Goal: Information Seeking & Learning: Learn about a topic

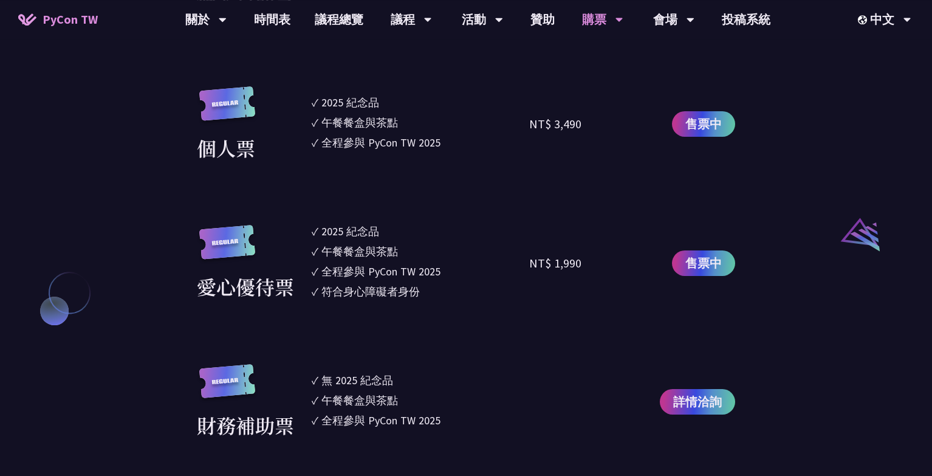
scroll to position [1090, 0]
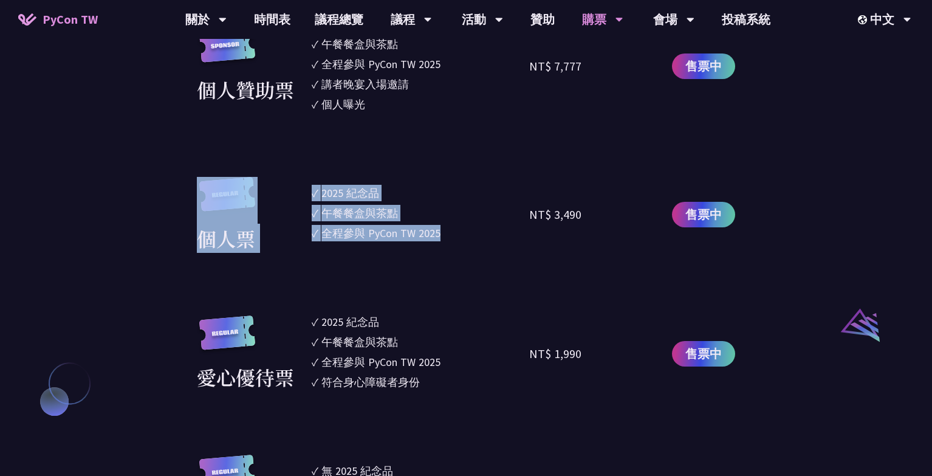
drag, startPoint x: 273, startPoint y: 203, endPoint x: 509, endPoint y: 283, distance: 249.5
click at [509, 283] on section "企業票 ✓ 2025 紀念品 ✓ 午餐餐盒與茶點 ✓ 全程參與 PyCon TW 2025 ✓ 活動結束後一週提供企業報帳發票 NT$ 6,000 售票中 企…" at bounding box center [466, 112] width 539 height 836
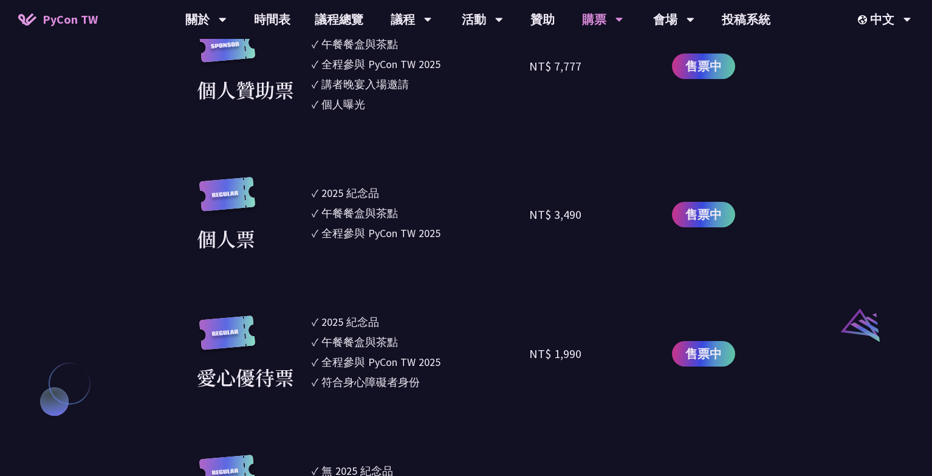
click at [509, 283] on section "企業票 ✓ 2025 紀念品 ✓ 午餐餐盒與茶點 ✓ 全程參與 PyCon TW 2025 ✓ 活動結束後一週提供企業報帳發票 NT$ 6,000 售票中 企…" at bounding box center [466, 112] width 539 height 836
drag, startPoint x: 509, startPoint y: 283, endPoint x: 453, endPoint y: 185, distance: 112.5
click at [453, 185] on section "企業票 ✓ 2025 紀念品 ✓ 午餐餐盒與茶點 ✓ 全程參與 PyCon TW 2025 ✓ 活動結束後一週提供企業報帳發票 NT$ 6,000 售票中 企…" at bounding box center [466, 112] width 539 height 836
click at [453, 185] on ul "✓ 2025 [PERSON_NAME]✓ 午餐餐盒與茶點 ✓ 全程參與 PyCon TW 2025" at bounding box center [421, 215] width 218 height 76
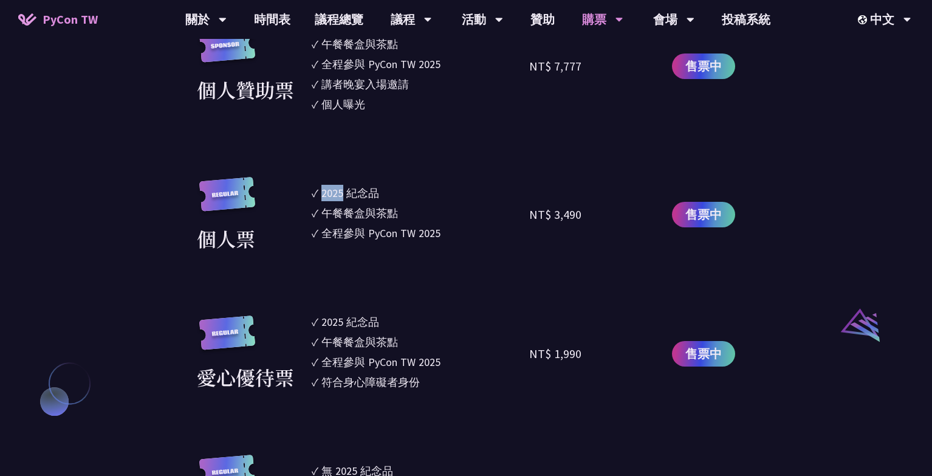
click at [453, 185] on ul "✓ 2025 [PERSON_NAME]✓ 午餐餐盒與茶點 ✓ 全程參與 PyCon TW 2025" at bounding box center [421, 215] width 218 height 76
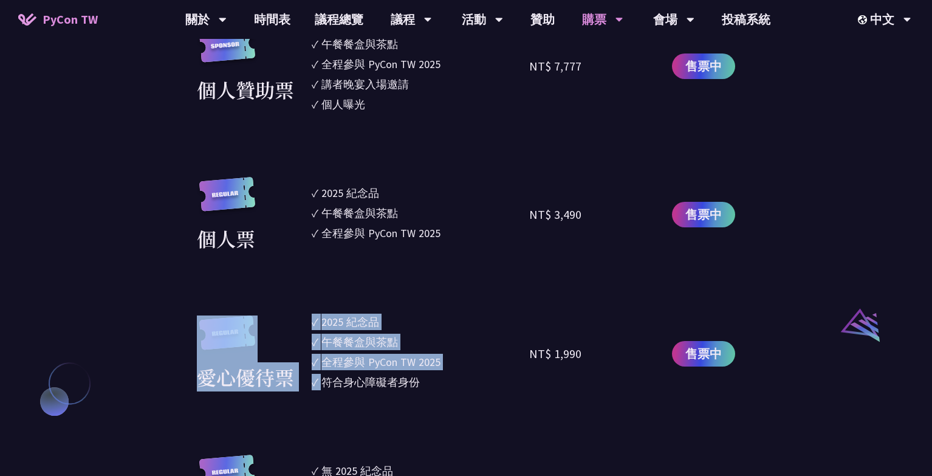
drag, startPoint x: 453, startPoint y: 185, endPoint x: 428, endPoint y: 380, distance: 196.1
click at [428, 380] on section "企業票 ✓ 2025 紀念品 ✓ 午餐餐盒與茶點 ✓ 全程參與 PyCon TW 2025 ✓ 活動結束後一週提供企業報帳發票 NT$ 6,000 售票中 企…" at bounding box center [466, 112] width 539 height 836
click at [428, 380] on li "✓ 符合身心障礙者身份" at bounding box center [421, 382] width 218 height 16
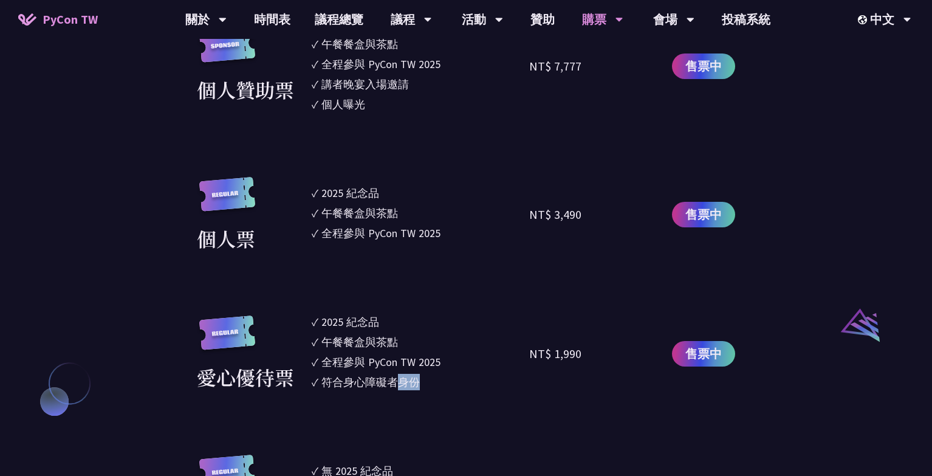
click at [428, 380] on li "✓ 符合身心障礙者身份" at bounding box center [421, 382] width 218 height 16
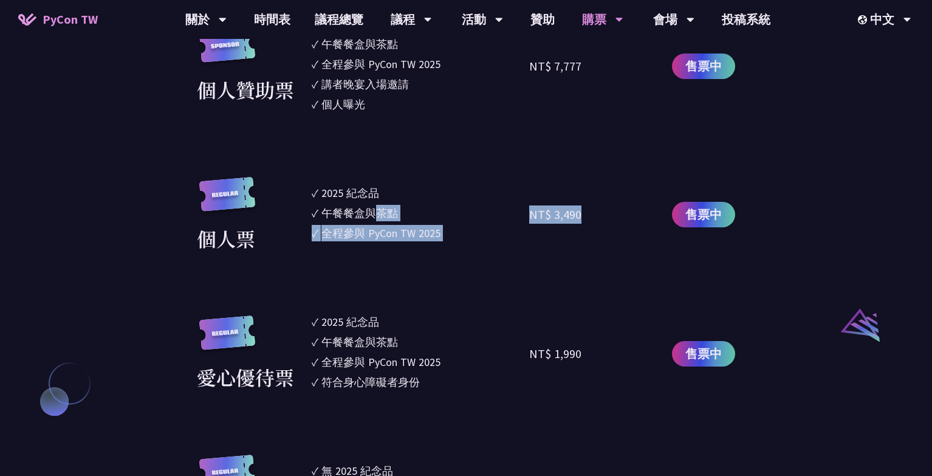
drag, startPoint x: 428, startPoint y: 380, endPoint x: 377, endPoint y: 221, distance: 166.7
click at [377, 221] on section "企業票 ✓ 2025 紀念品 ✓ 午餐餐盒與茶點 ✓ 全程參與 PyCon TW 2025 ✓ 活動結束後一週提供企業報帳發票 NT$ 6,000 售票中 企…" at bounding box center [466, 112] width 539 height 836
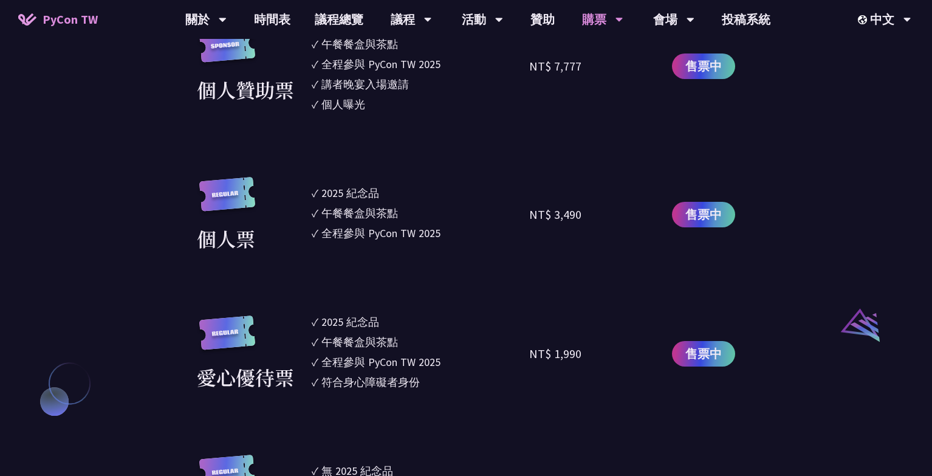
click at [367, 201] on div "2025 紀念品" at bounding box center [351, 193] width 58 height 16
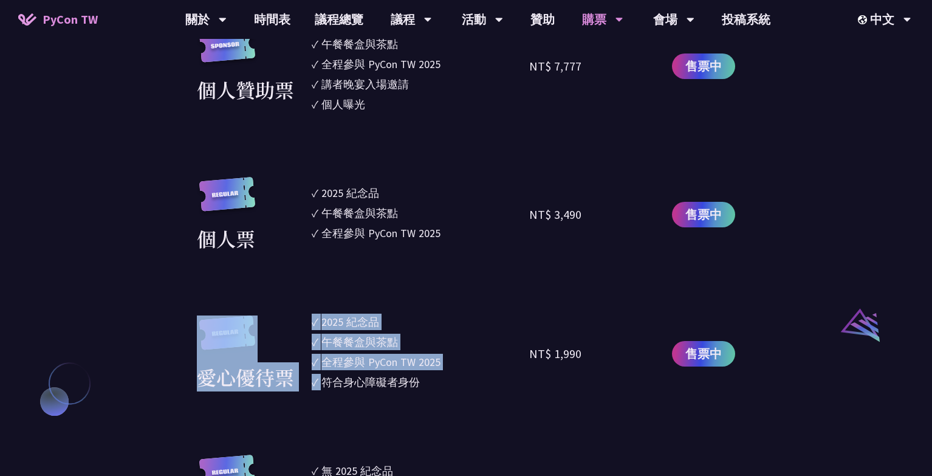
drag, startPoint x: 367, startPoint y: 202, endPoint x: 367, endPoint y: 408, distance: 206.7
click at [367, 408] on section "企業票 ✓ 2025 紀念品 ✓ 午餐餐盒與茶點 ✓ 全程參與 PyCon TW 2025 ✓ 活動結束後一週提供企業報帳發票 NT$ 6,000 售票中 企…" at bounding box center [466, 112] width 539 height 836
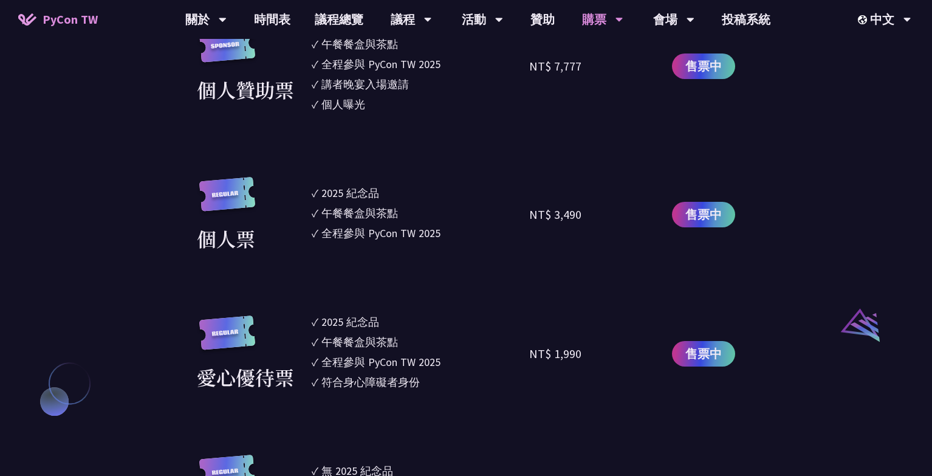
click at [367, 408] on section "企業票 ✓ 2025 紀念品 ✓ 午餐餐盒與茶點 ✓ 全程參與 PyCon TW 2025 ✓ 活動結束後一週提供企業報帳發票 NT$ 6,000 售票中 企…" at bounding box center [466, 112] width 539 height 836
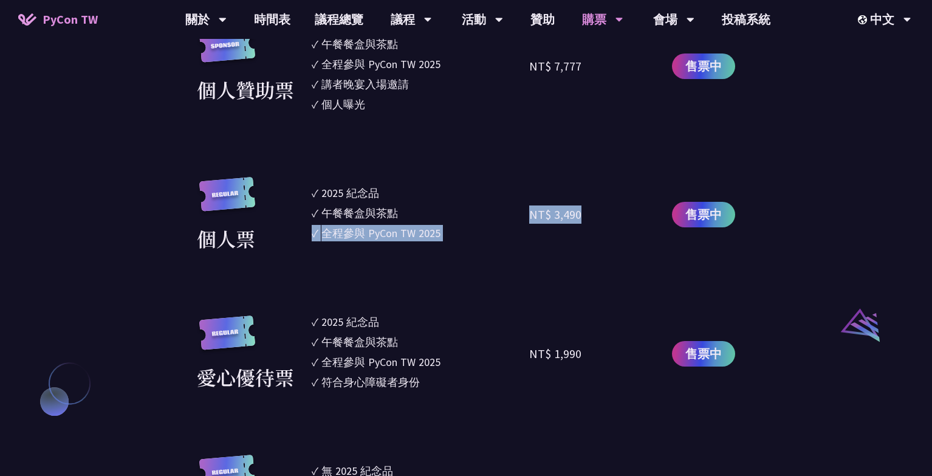
drag, startPoint x: 367, startPoint y: 408, endPoint x: 306, endPoint y: 201, distance: 216.0
click at [314, 232] on section "企業票 ✓ 2025 紀念品 ✓ 午餐餐盒與茶點 ✓ 全程參與 PyCon TW 2025 ✓ 活動結束後一週提供企業報帳發票 NT$ 6,000 售票中 企…" at bounding box center [466, 112] width 539 height 836
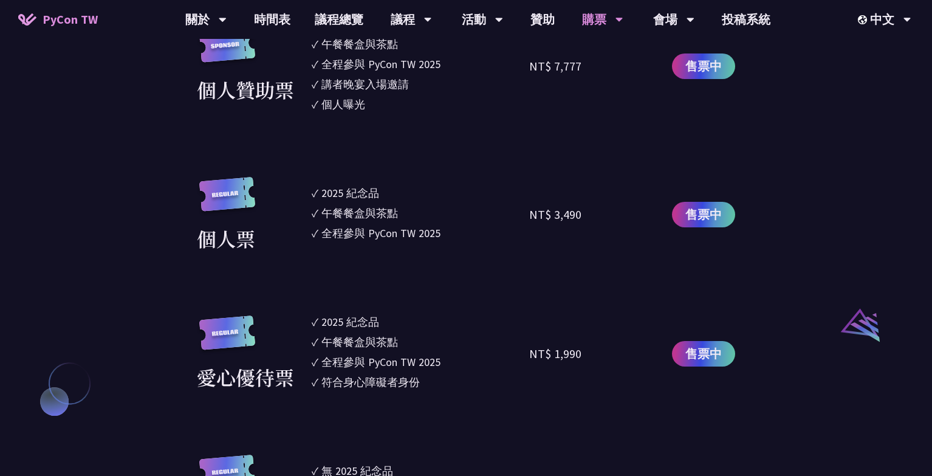
click at [300, 185] on div "個人票" at bounding box center [251, 215] width 109 height 76
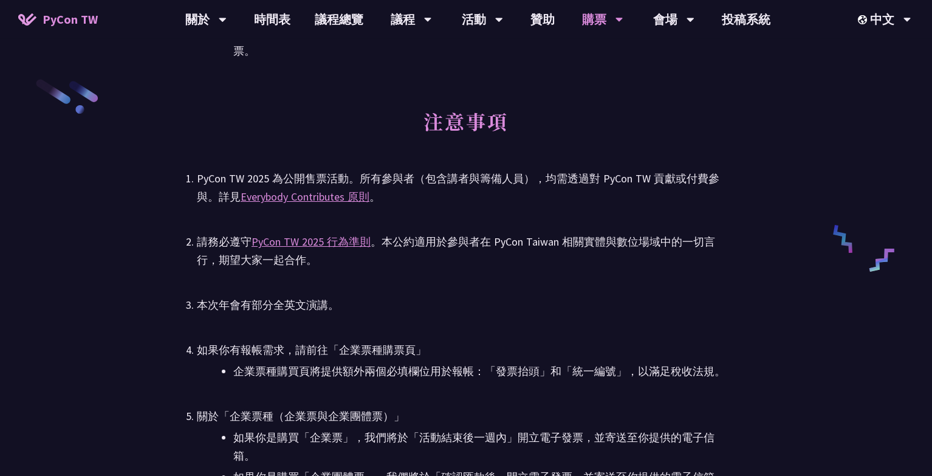
scroll to position [2013, 0]
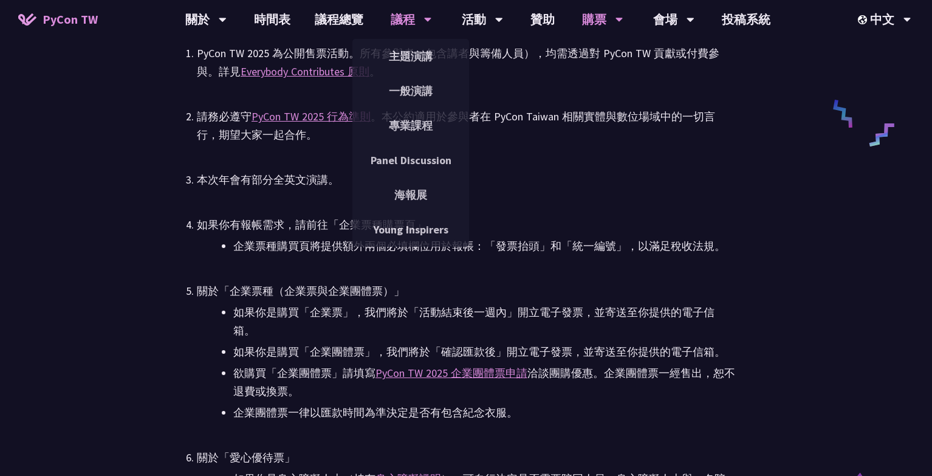
click at [227, 18] on div "議程" at bounding box center [205, 19] width 41 height 39
click at [421, 51] on link "主題演講" at bounding box center [411, 56] width 117 height 29
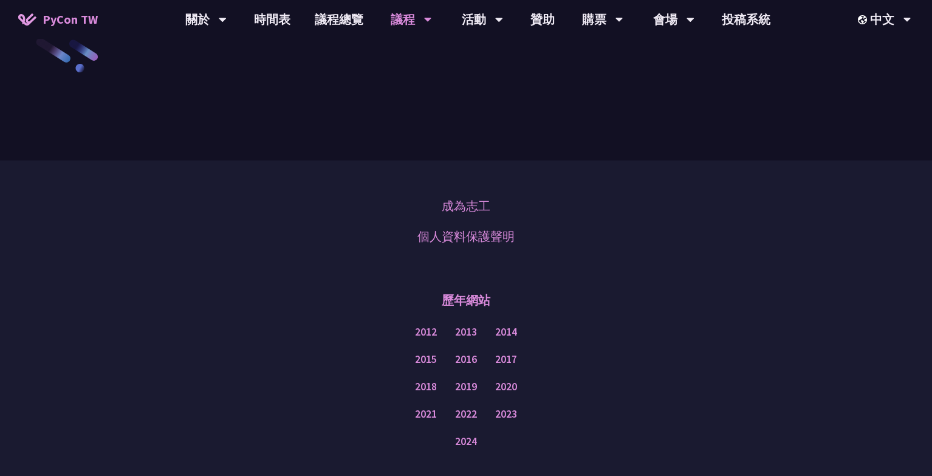
scroll to position [2097, 0]
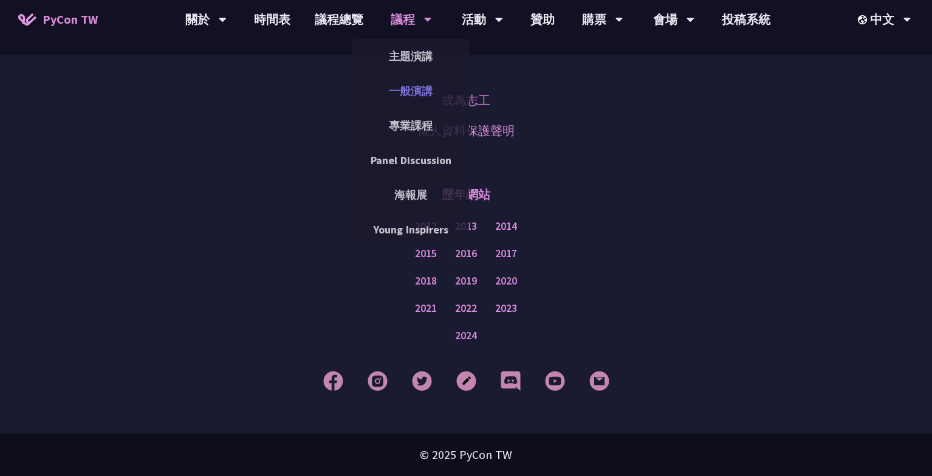
click at [411, 84] on link "一般演講" at bounding box center [411, 91] width 117 height 29
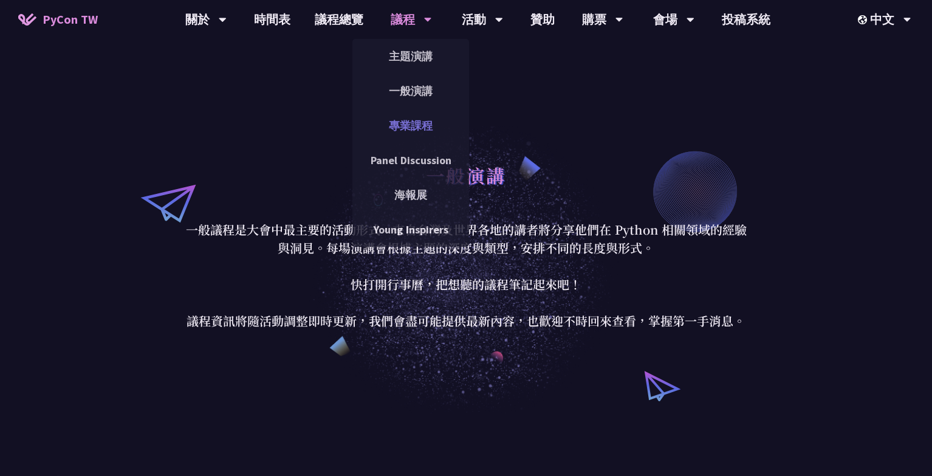
click at [409, 123] on link "專業課程" at bounding box center [411, 125] width 117 height 29
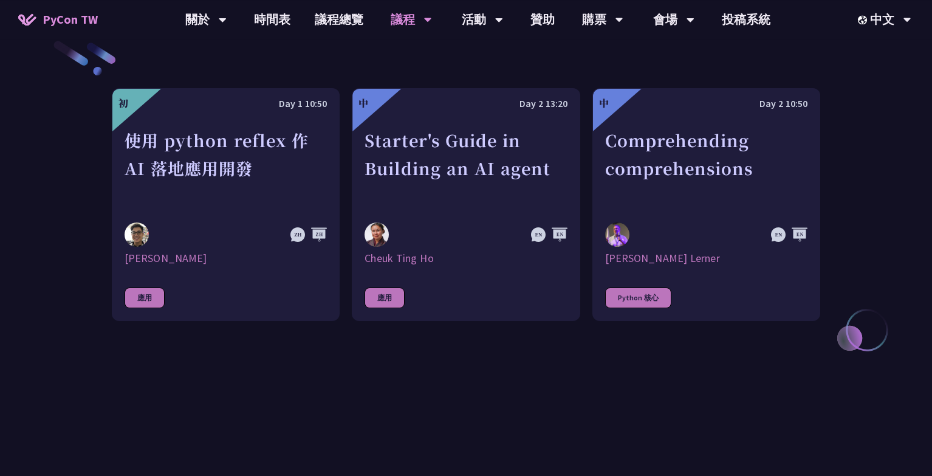
scroll to position [252, 0]
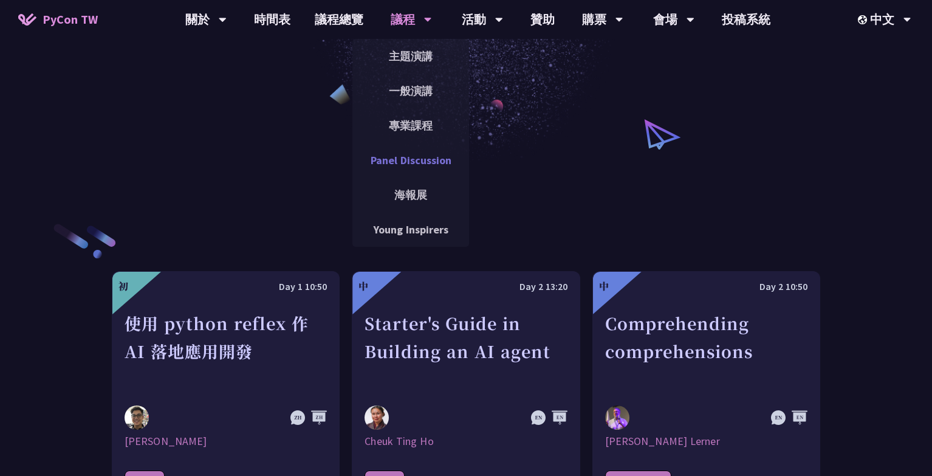
click at [398, 169] on link "Panel Discussion" at bounding box center [411, 160] width 117 height 29
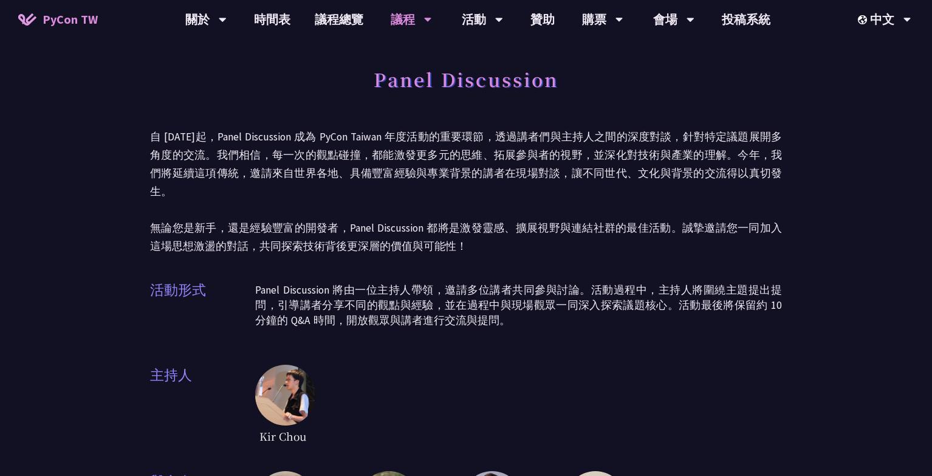
click at [411, 131] on p "自 [DATE]起，Panel Discussion 成為 PyCon Taiwan 年度活動的重要環節，透過講者們與主持人之間的深度對談，針對特定議題展開多…" at bounding box center [466, 192] width 632 height 128
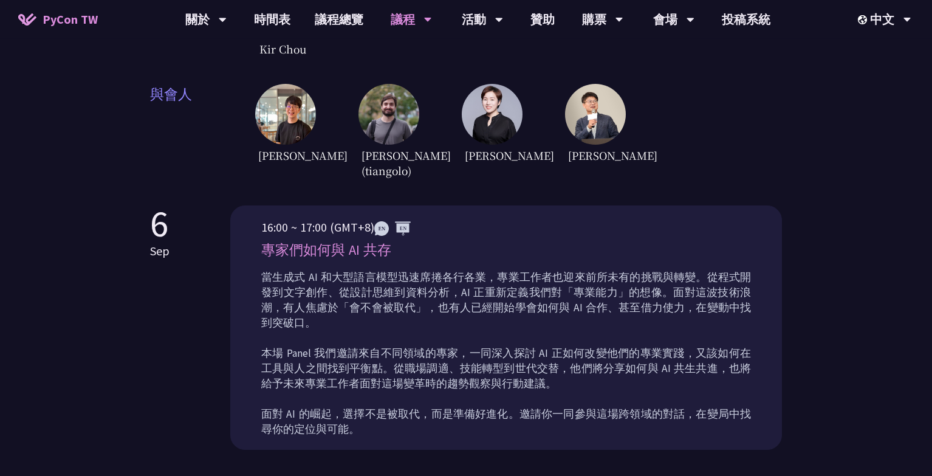
scroll to position [503, 0]
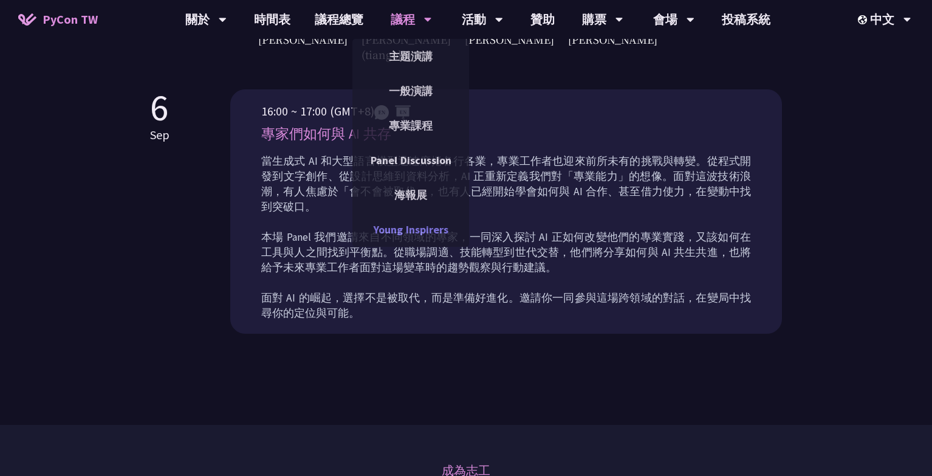
click at [405, 223] on link "Young Inspirers" at bounding box center [411, 229] width 117 height 29
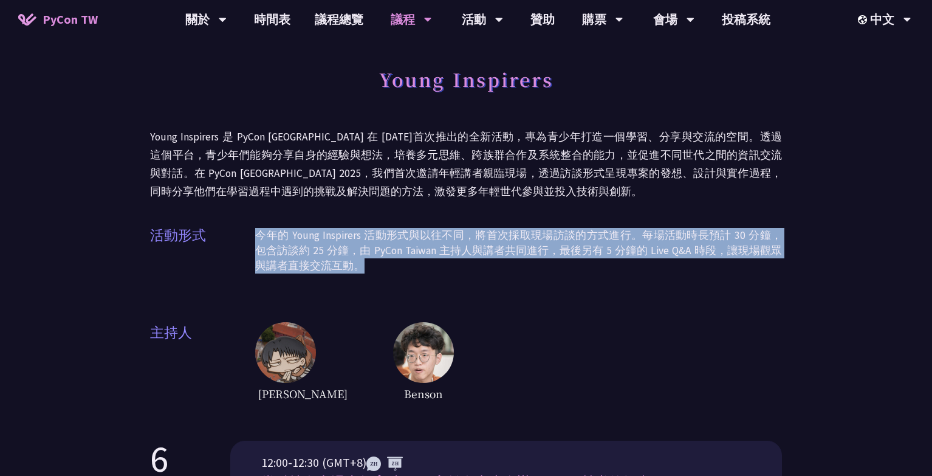
drag, startPoint x: 405, startPoint y: 223, endPoint x: 404, endPoint y: 261, distance: 37.7
click at [404, 261] on div "Young Inspirers Young Inspirers 是 PyCon [GEOGRAPHIC_DATA] 在 [DATE]首次推出的全新活動，專為青…" at bounding box center [466, 232] width 632 height 343
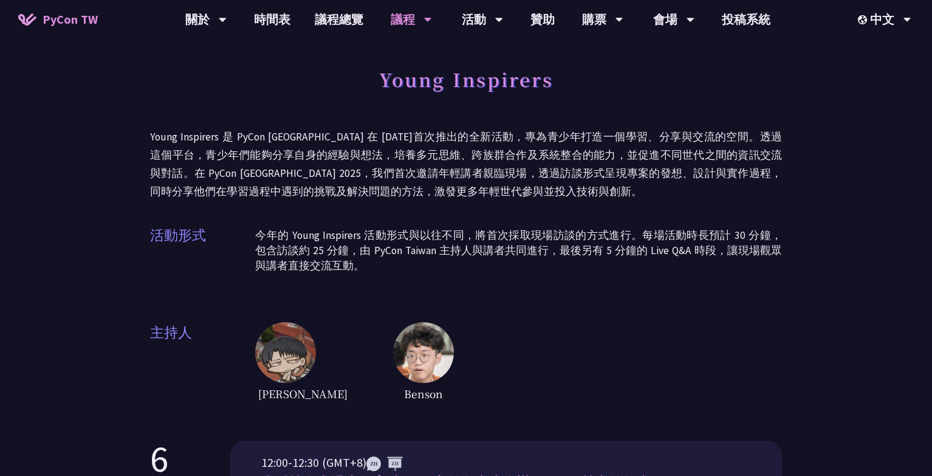
click at [404, 261] on p "今年的 Young Inspirers 活動形式與以往不同，將首次採取現場訪談的方式進行。每場活動時長預計 30 分鐘，包含訪談約 25 分鐘，由 PyCon…" at bounding box center [518, 251] width 527 height 46
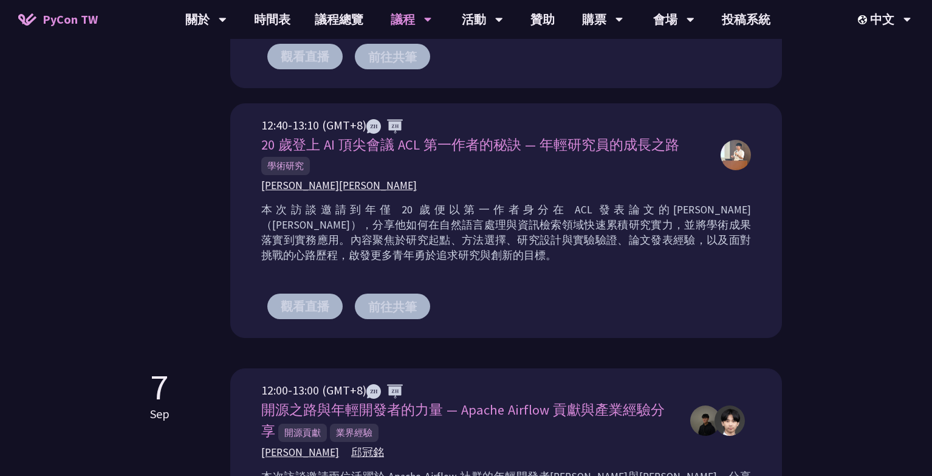
scroll to position [923, 0]
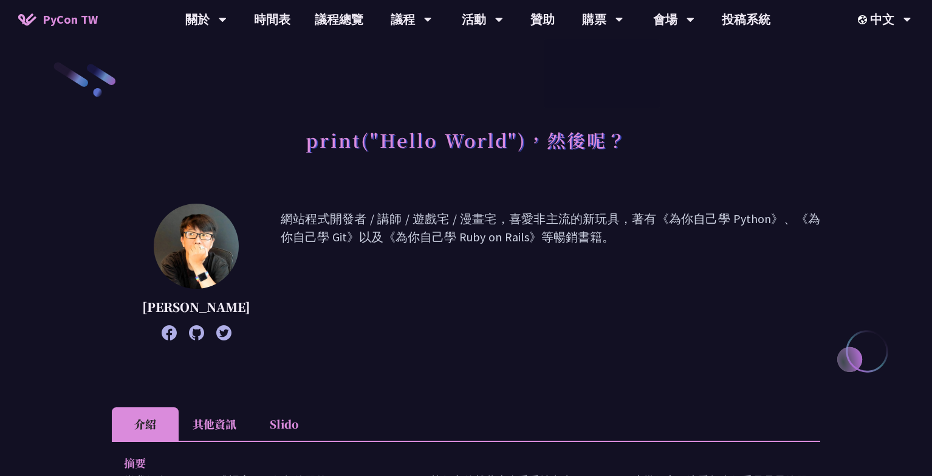
click at [442, 217] on p "網站程式開發者 / 講師 / 遊戲宅 / 漫畫宅，喜愛非主流的新玩具，著有《為你自己學 Python》、《為你自己學 Git》以及《為你自己學 Ruby on…" at bounding box center [551, 272] width 540 height 125
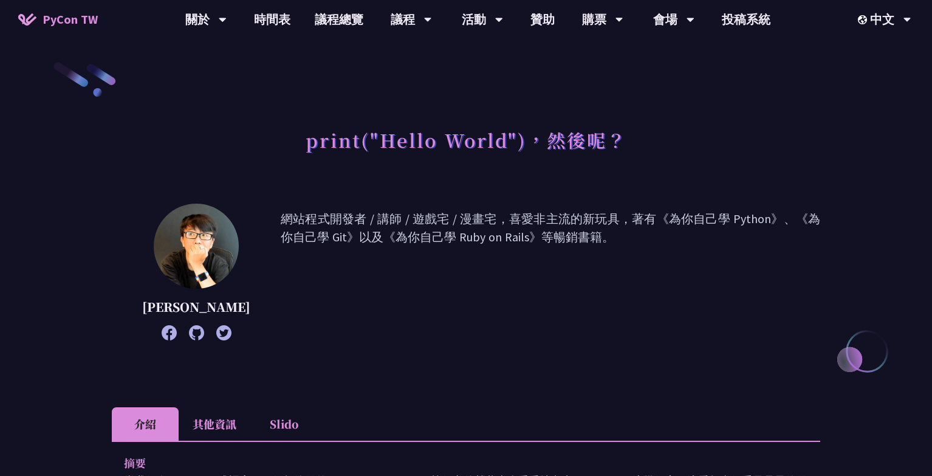
click at [442, 217] on p "網站程式開發者 / 講師 / 遊戲宅 / 漫畫宅，喜愛非主流的新玩具，著有《為你自己學 Python》、《為你自己學 Git》以及《為你自己學 Ruby on…" at bounding box center [551, 272] width 540 height 125
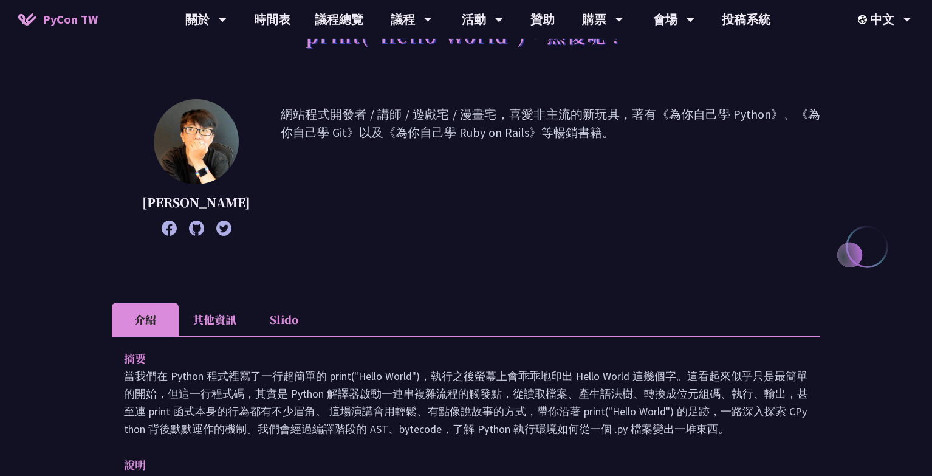
scroll to position [252, 0]
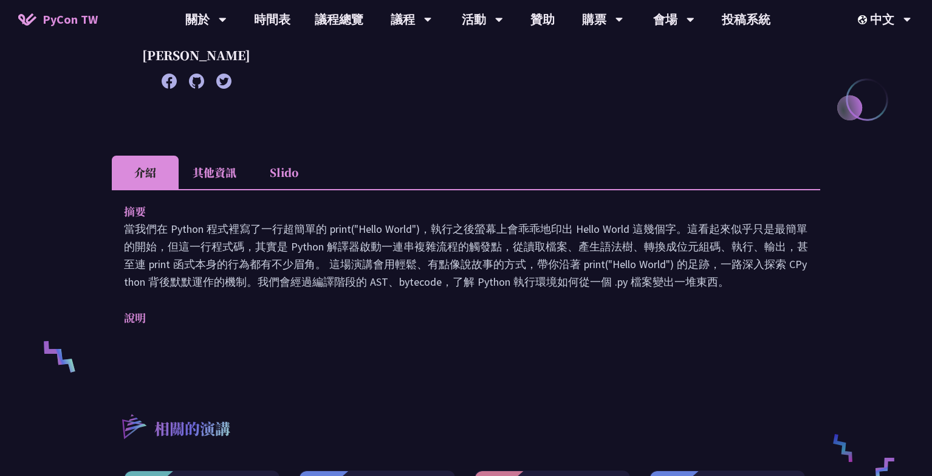
click at [442, 217] on p "摘要" at bounding box center [454, 211] width 660 height 18
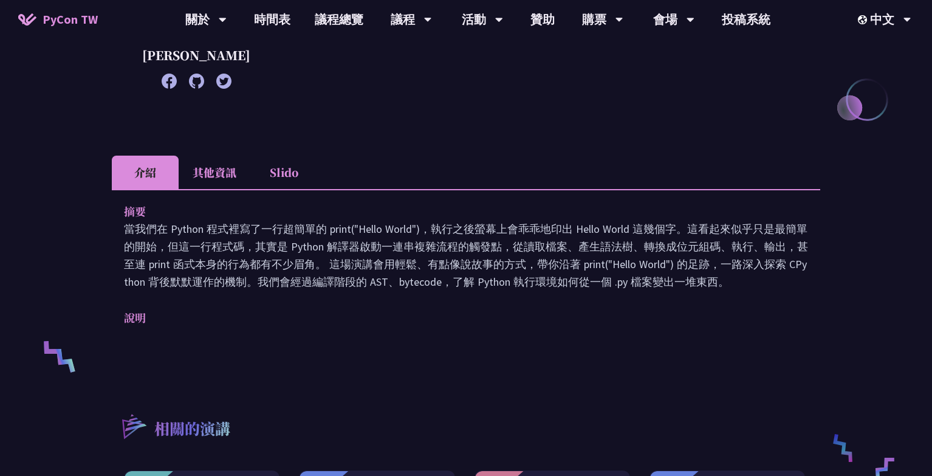
click at [442, 217] on p "摘要" at bounding box center [454, 211] width 660 height 18
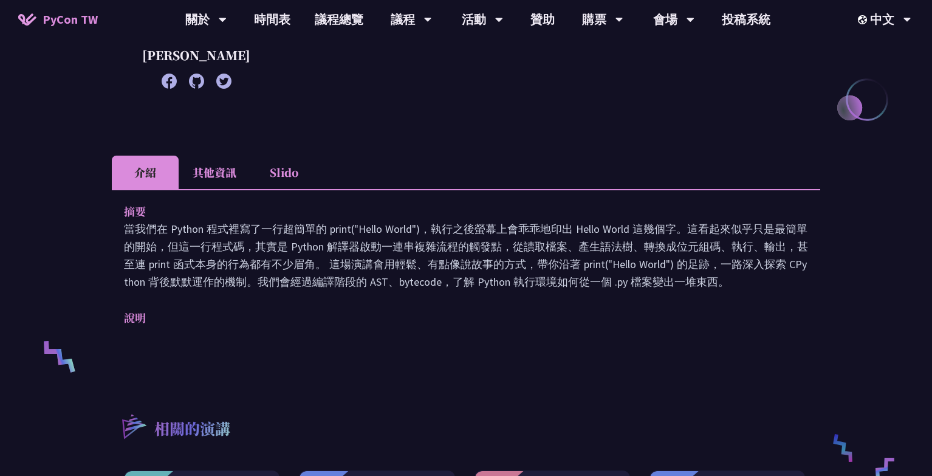
click at [442, 217] on p "摘要" at bounding box center [454, 211] width 660 height 18
click at [441, 222] on div "摘要 當我們在 Python 程式裡寫了一行超簡單的 print("Hello World")，執行之後螢幕上會乖乖地印出 Hello World 這幾個字。…" at bounding box center [466, 246] width 684 height 88
click at [441, 222] on p "當我們在 Python 程式裡寫了一行超簡單的 print("Hello World")，執行之後螢幕上會乖乖地印出 Hello World 這幾個字。這看起…" at bounding box center [466, 255] width 684 height 71
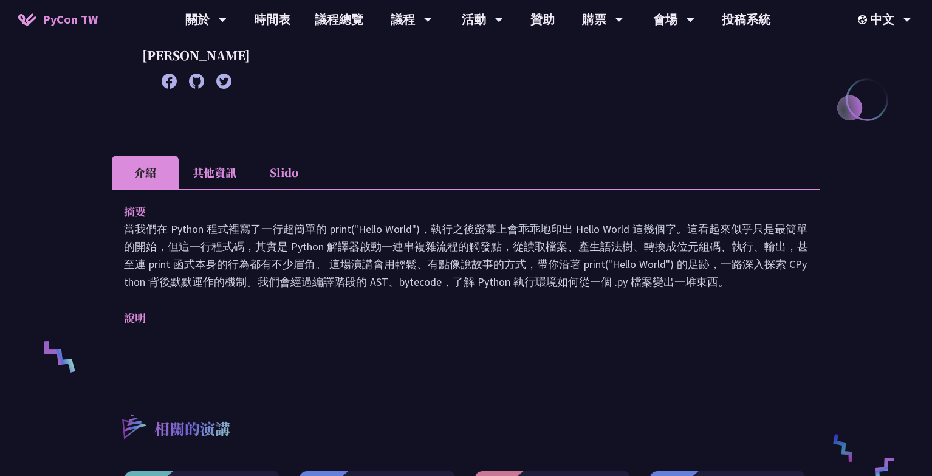
click at [441, 222] on p "當我們在 Python 程式裡寫了一行超簡單的 print("Hello World")，執行之後螢幕上會乖乖地印出 Hello World 這幾個字。這看起…" at bounding box center [466, 255] width 684 height 71
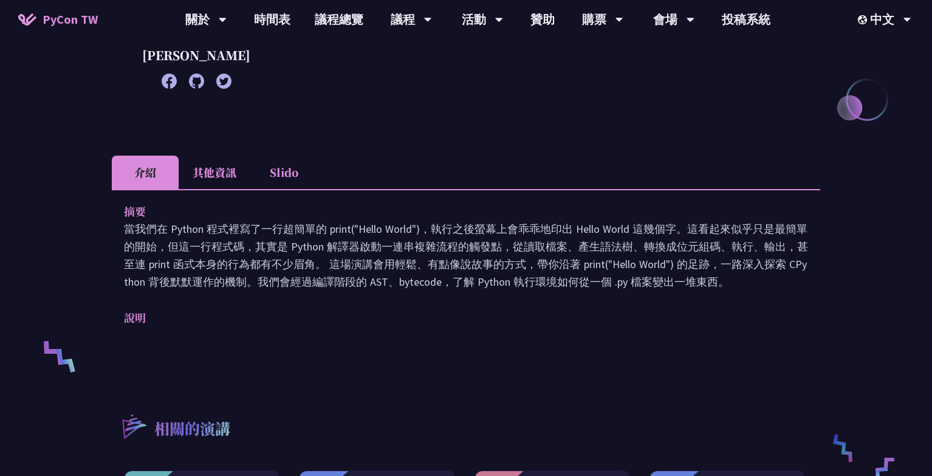
click at [441, 222] on p "當我們在 Python 程式裡寫了一行超簡單的 print("Hello World")，執行之後螢幕上會乖乖地印出 Hello World 這幾個字。這看起…" at bounding box center [466, 255] width 684 height 71
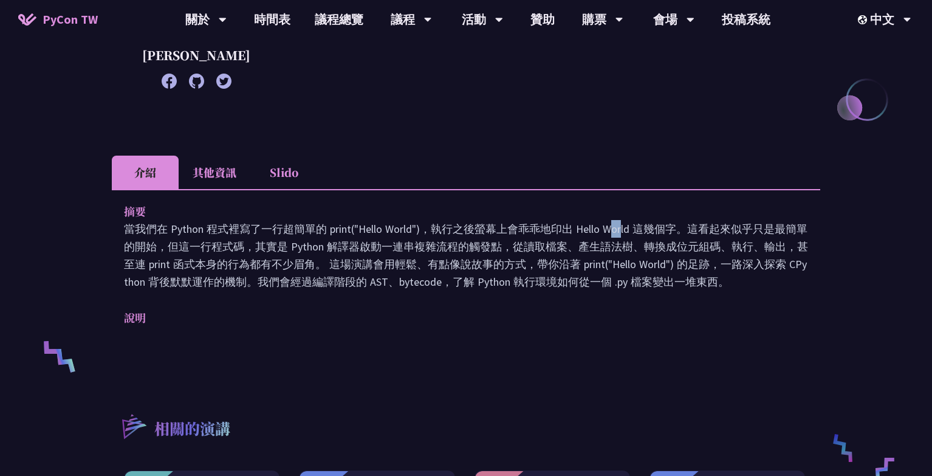
click at [441, 222] on p "當我們在 Python 程式裡寫了一行超簡單的 print("Hello World")，執行之後螢幕上會乖乖地印出 Hello World 這幾個字。這看起…" at bounding box center [466, 255] width 684 height 71
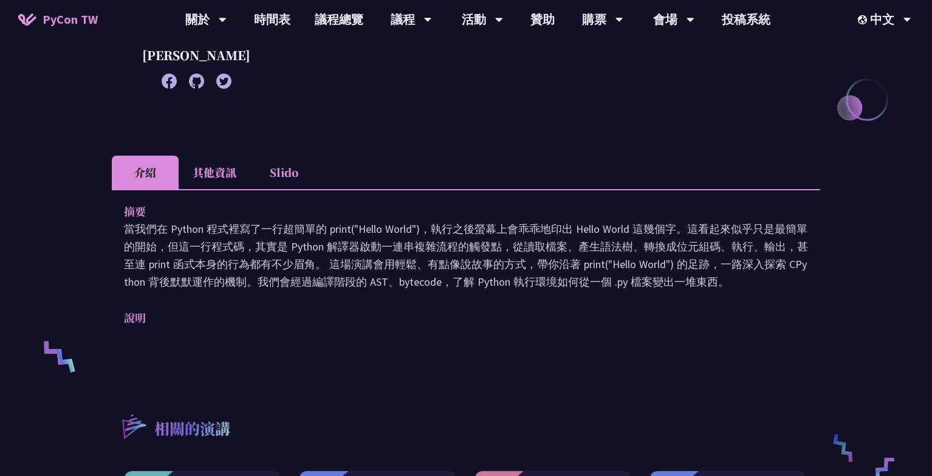
click at [441, 222] on p "當我們在 Python 程式裡寫了一行超簡單的 print("Hello World")，執行之後螢幕上會乖乖地印出 Hello World 這幾個字。這看起…" at bounding box center [466, 255] width 684 height 71
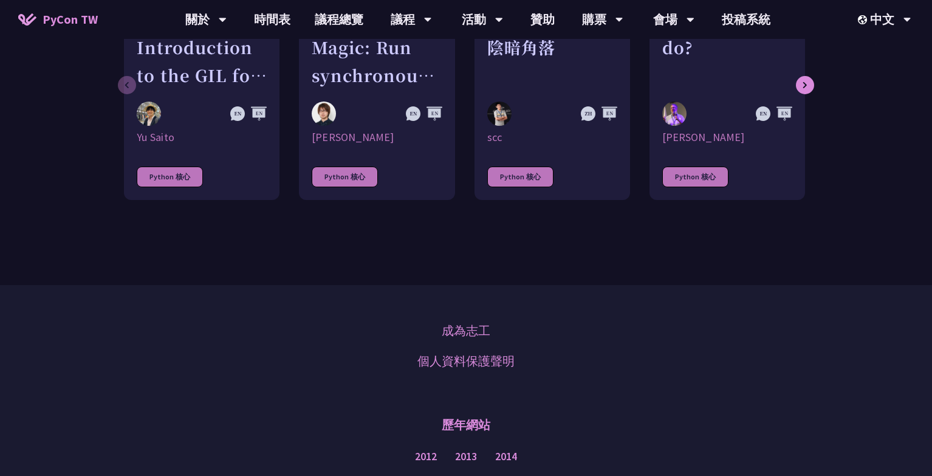
scroll to position [671, 0]
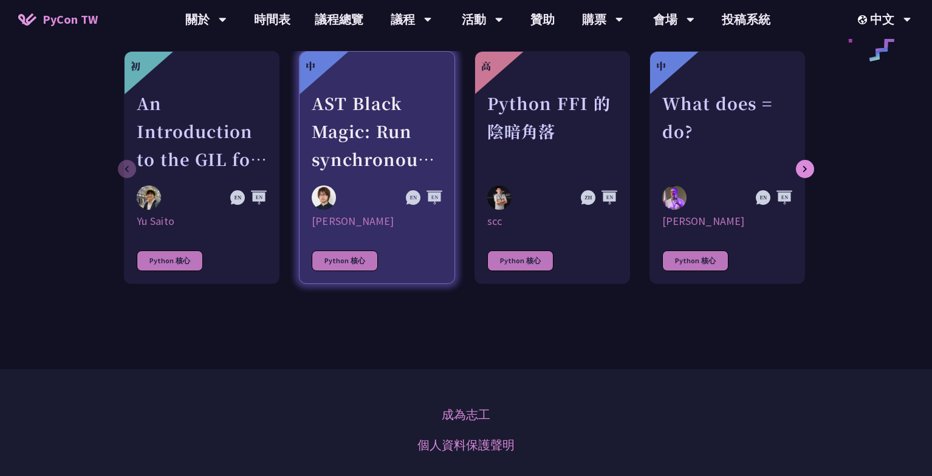
click at [380, 117] on div "AST Black Magic: Run synchronous Python code on asynchronous Pyodide" at bounding box center [377, 131] width 130 height 84
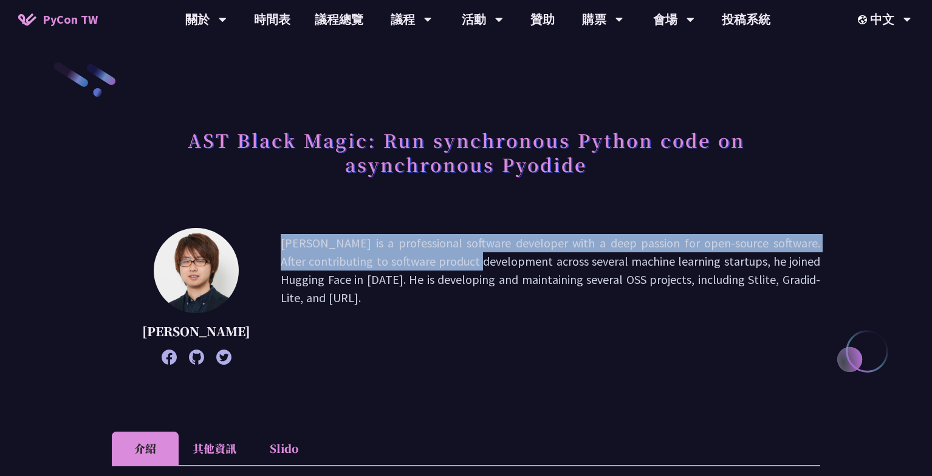
drag, startPoint x: 380, startPoint y: 117, endPoint x: 373, endPoint y: 266, distance: 149.1
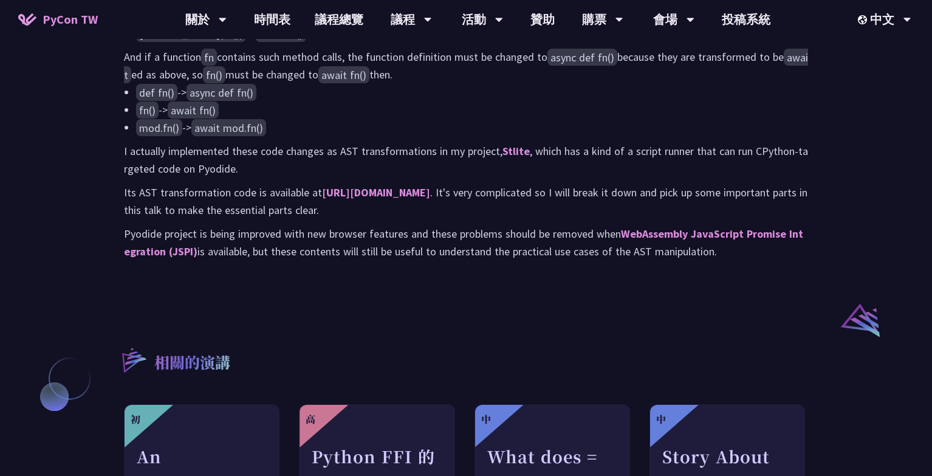
scroll to position [1174, 0]
